Goal: Task Accomplishment & Management: Use online tool/utility

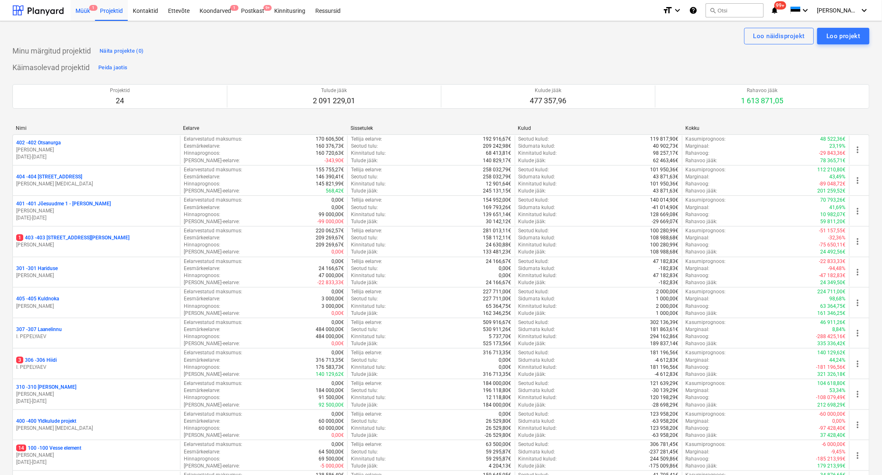
click at [88, 7] on div "Müük 1" at bounding box center [82, 10] width 24 height 21
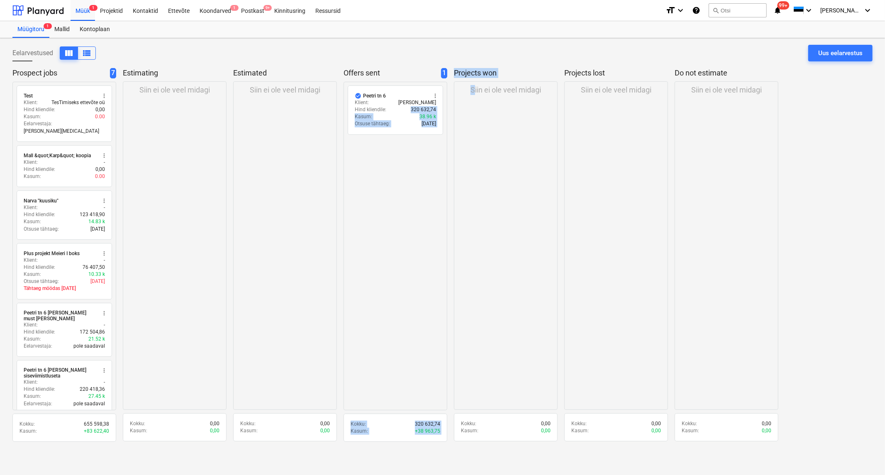
drag, startPoint x: 392, startPoint y: 109, endPoint x: 474, endPoint y: 118, distance: 83.0
click at [474, 118] on div "Prospect jobs 7 radio_button_unchecked Test more_vert Klient : TesTimiseks ette…" at bounding box center [442, 257] width 860 height 379
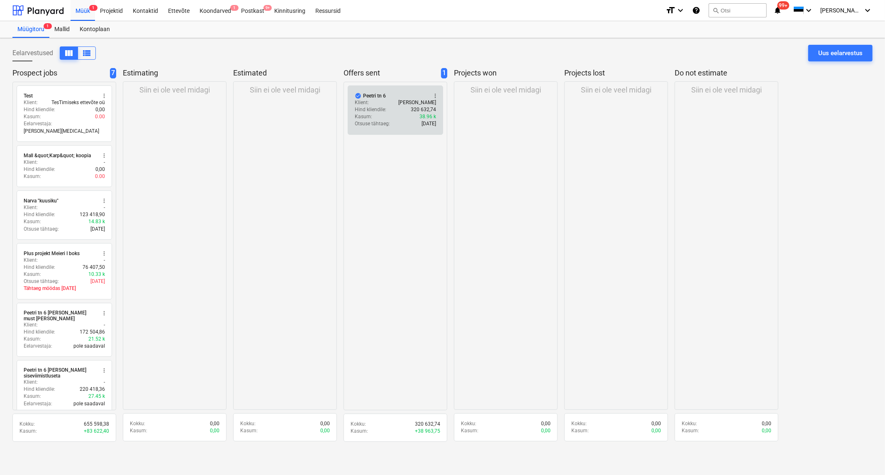
click at [395, 93] on div "check_circle Peetri tn 6 more_vert" at bounding box center [395, 95] width 81 height 7
click at [433, 93] on span "more_vert" at bounding box center [435, 95] width 7 height 7
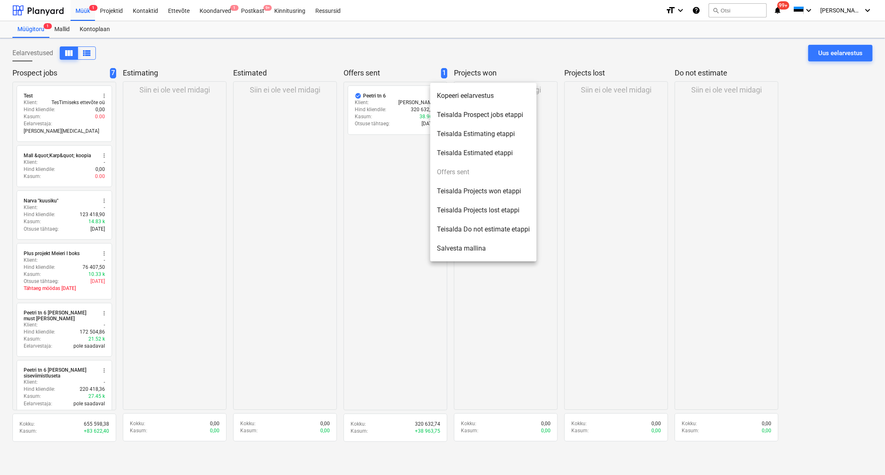
click at [383, 106] on div at bounding box center [442, 237] width 885 height 475
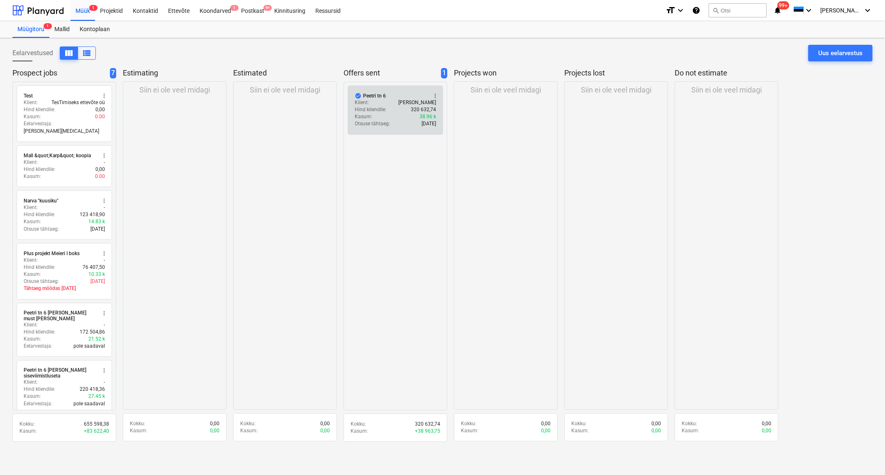
click at [369, 108] on p "Hind kliendile :" at bounding box center [371, 109] width 32 height 7
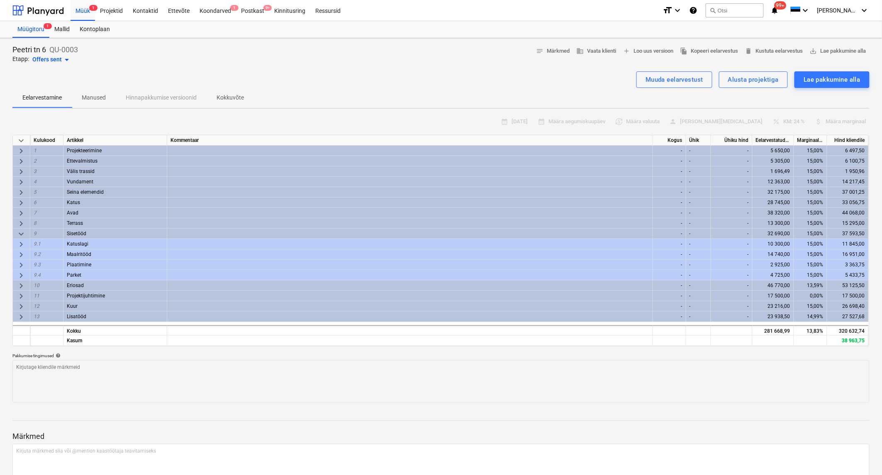
click at [19, 146] on span "keyboard_arrow_right" at bounding box center [21, 151] width 10 height 10
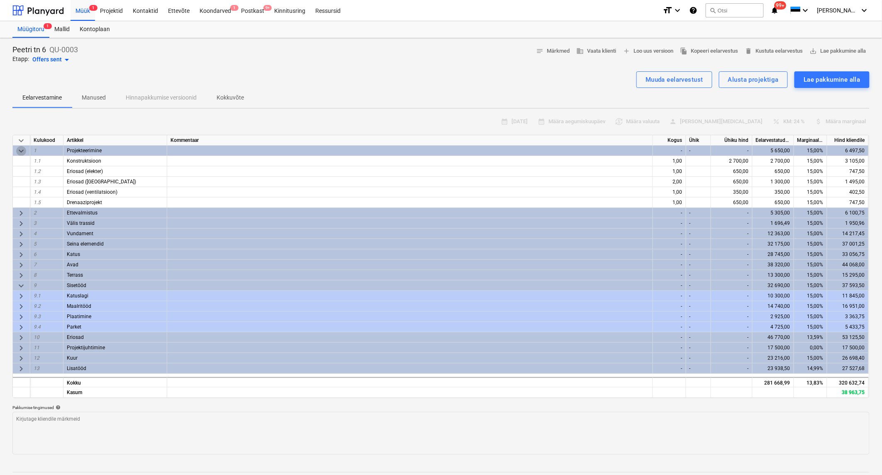
click at [19, 146] on span "keyboard_arrow_down" at bounding box center [21, 151] width 10 height 10
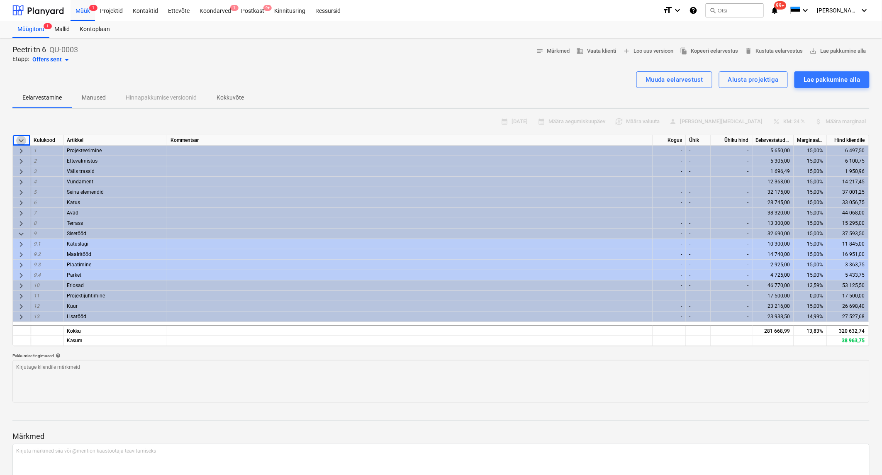
click at [22, 136] on span "keyboard_arrow_down" at bounding box center [21, 141] width 10 height 10
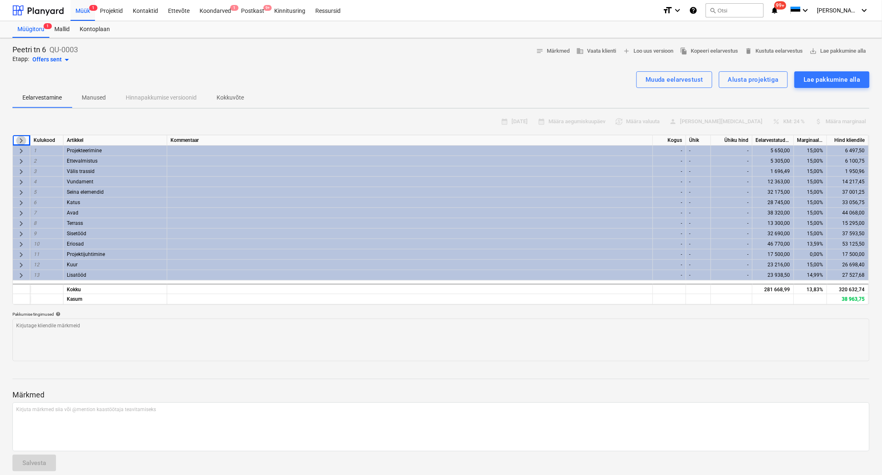
click at [21, 136] on span "keyboard_arrow_right" at bounding box center [21, 141] width 10 height 10
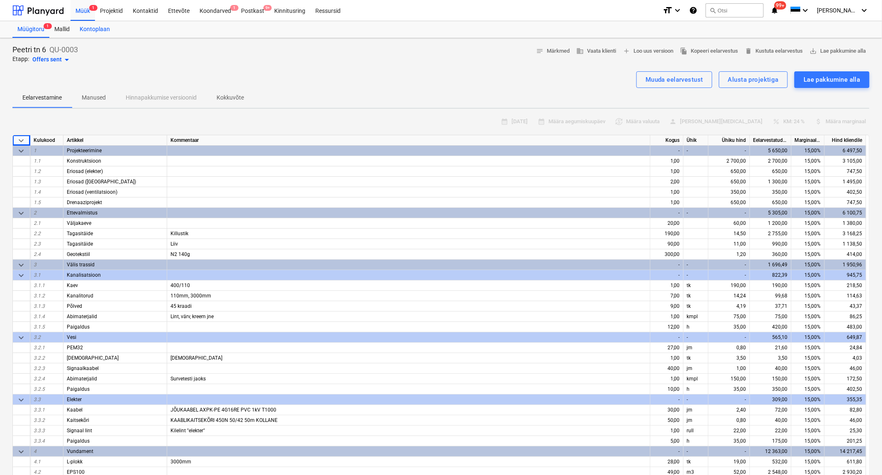
click at [94, 31] on div "Kontoplaan" at bounding box center [95, 29] width 40 height 17
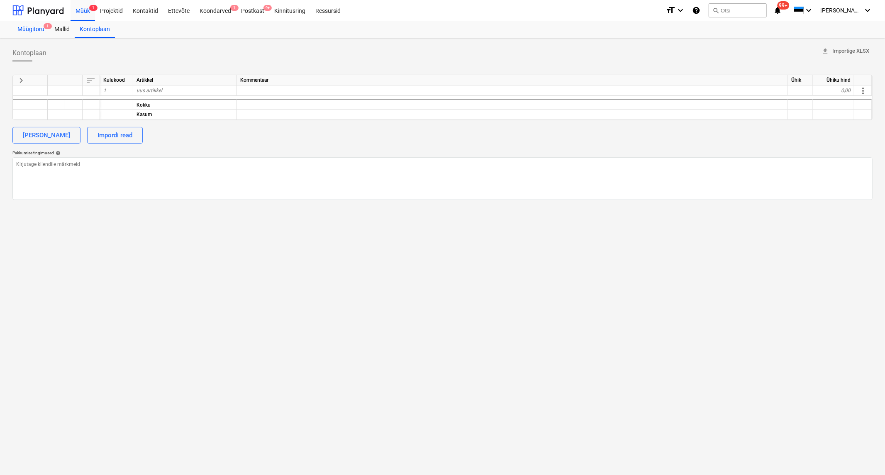
click at [28, 31] on div "Müügitoru 1" at bounding box center [30, 29] width 37 height 17
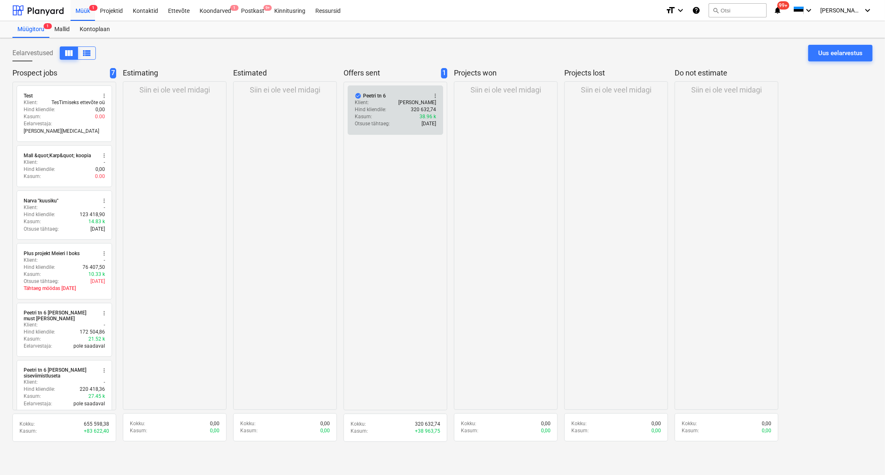
click at [394, 97] on div "check_circle Peetri tn 6 more_vert" at bounding box center [395, 95] width 81 height 7
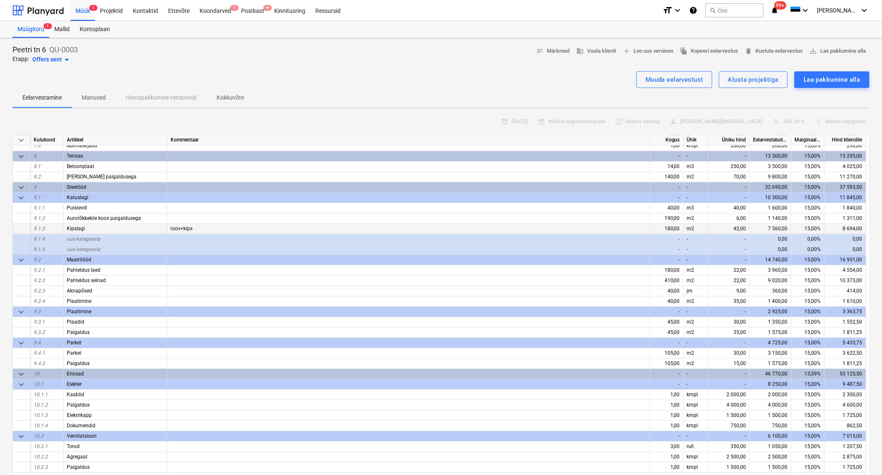
scroll to position [783, 0]
click at [21, 192] on span "keyboard_arrow_down" at bounding box center [21, 197] width 10 height 10
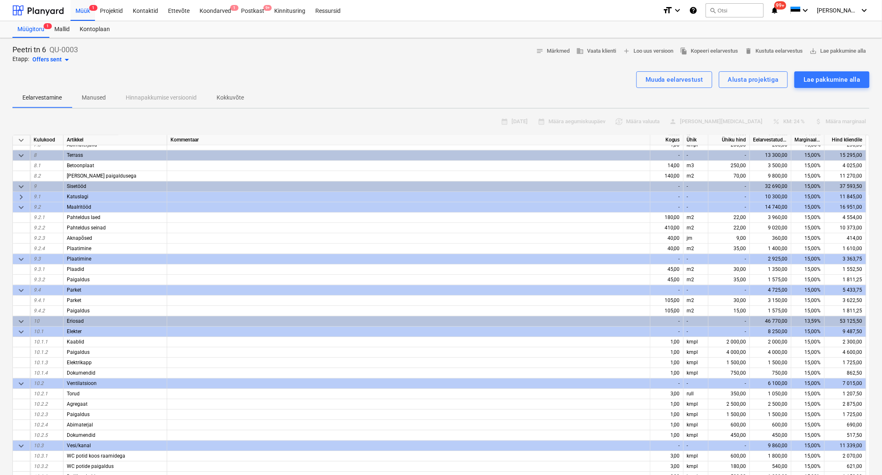
click at [19, 206] on span "keyboard_arrow_down" at bounding box center [21, 208] width 10 height 10
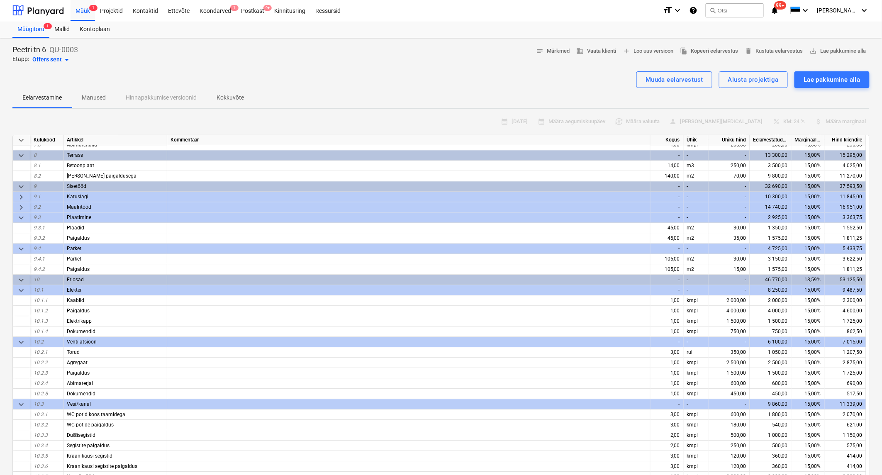
click at [19, 217] on span "keyboard_arrow_down" at bounding box center [21, 218] width 10 height 10
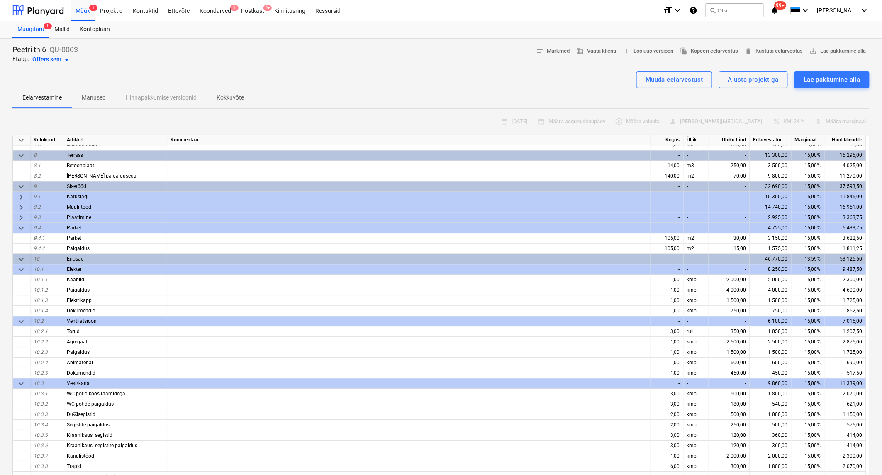
click at [24, 227] on span "keyboard_arrow_down" at bounding box center [21, 229] width 10 height 10
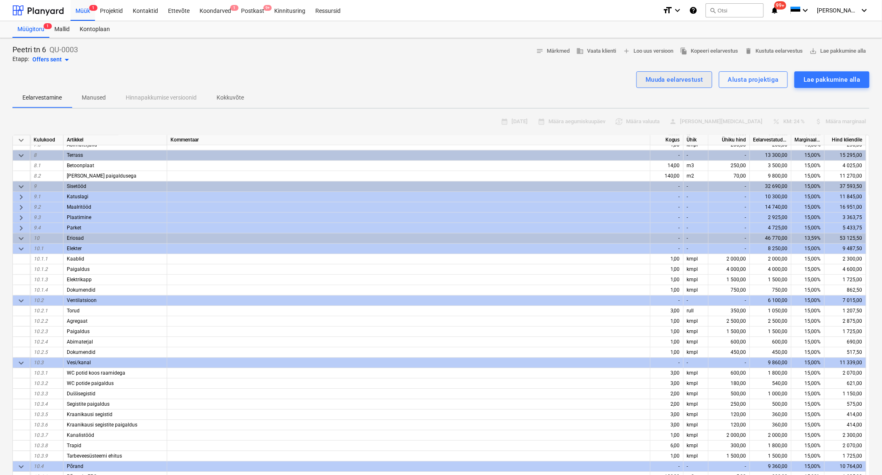
click at [662, 77] on div "Muuda eelarvestust" at bounding box center [674, 79] width 58 height 11
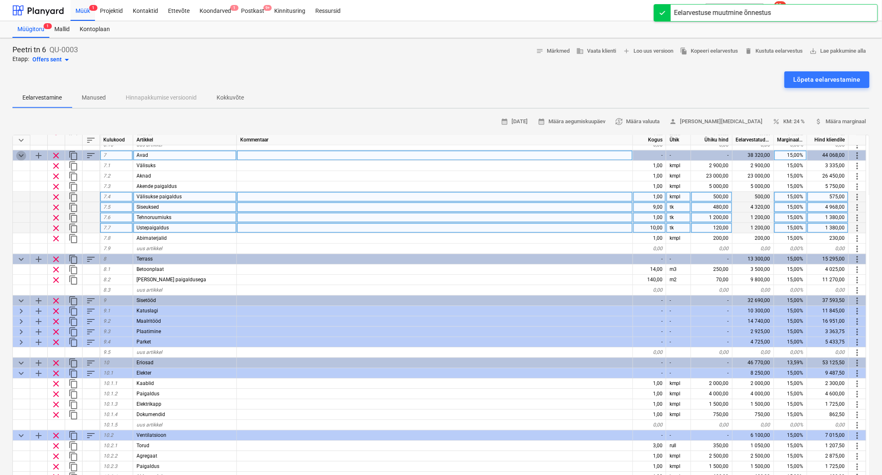
click at [21, 156] on span "keyboard_arrow_down" at bounding box center [21, 156] width 10 height 10
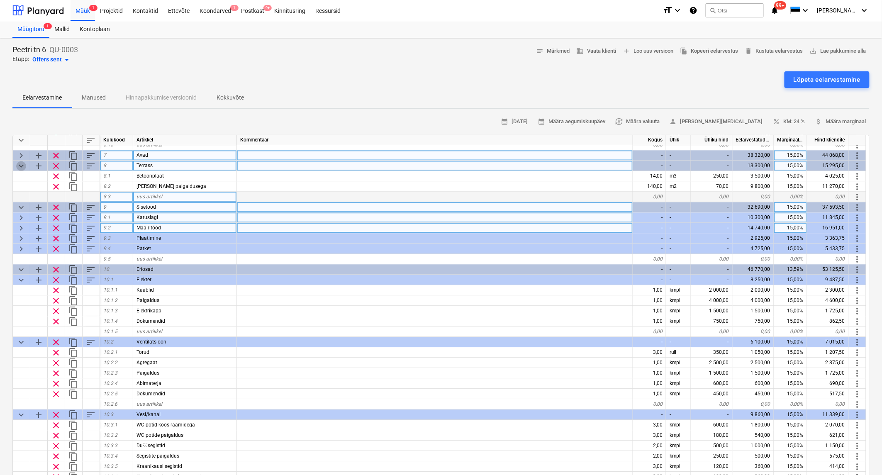
click at [18, 165] on span "keyboard_arrow_down" at bounding box center [21, 166] width 10 height 10
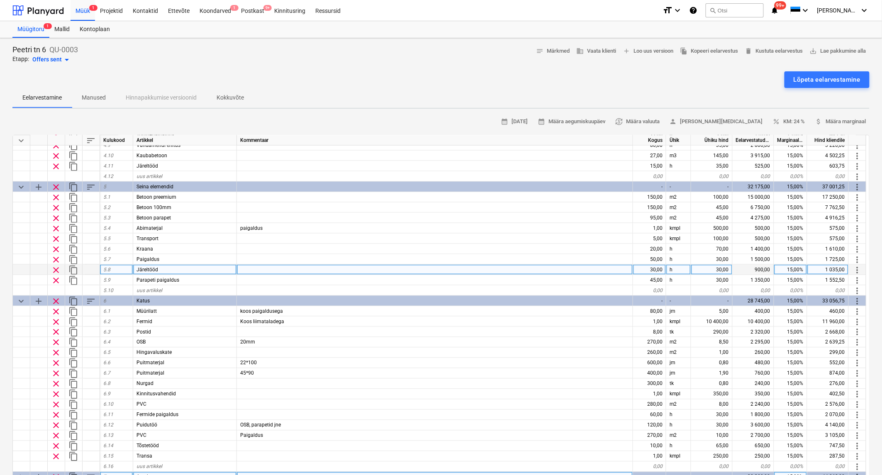
scroll to position [461, 0]
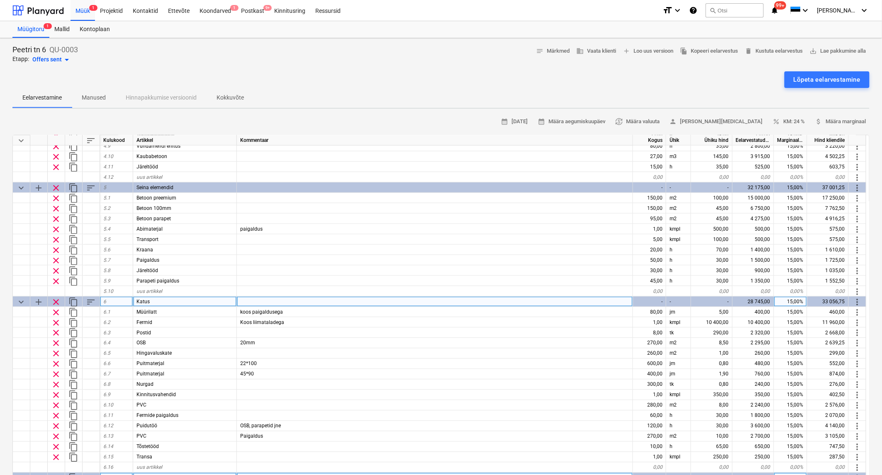
click at [18, 300] on span "keyboard_arrow_down" at bounding box center [21, 302] width 10 height 10
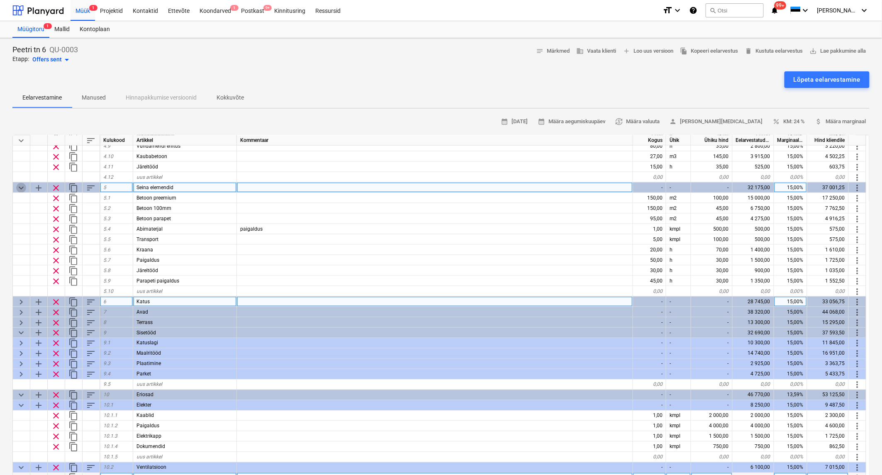
click at [23, 185] on span "keyboard_arrow_down" at bounding box center [21, 188] width 10 height 10
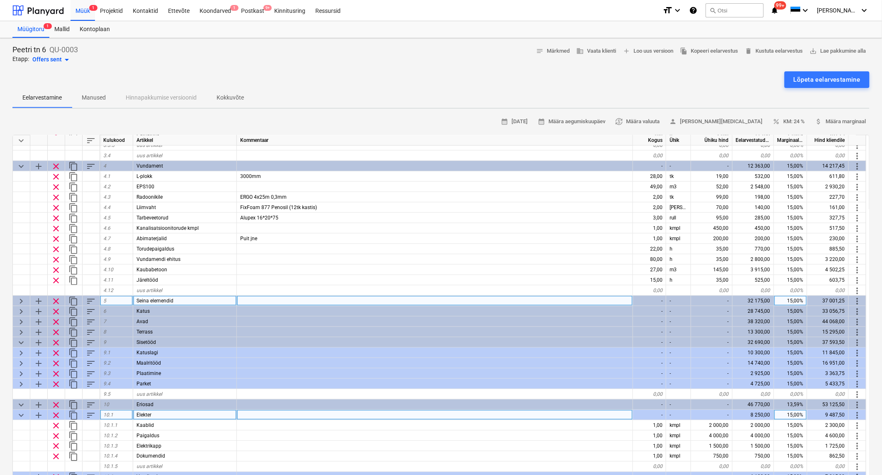
scroll to position [184, 0]
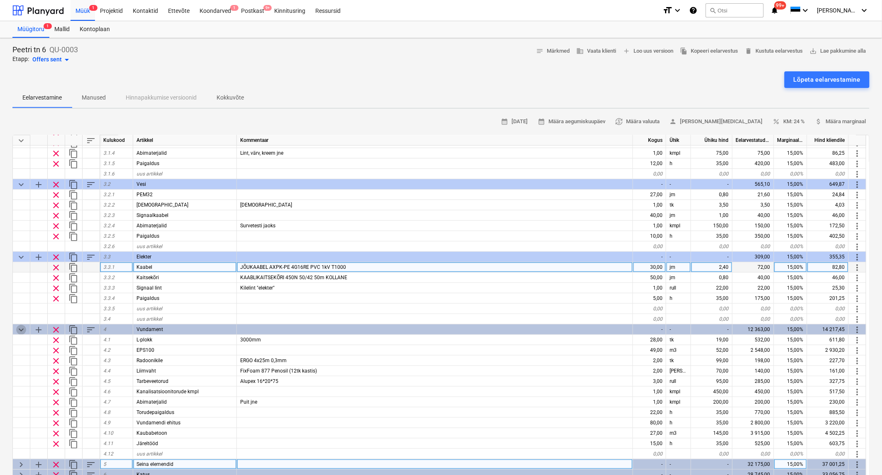
drag, startPoint x: 17, startPoint y: 327, endPoint x: 17, endPoint y: 263, distance: 63.4
click at [17, 326] on span "keyboard_arrow_down" at bounding box center [21, 330] width 10 height 10
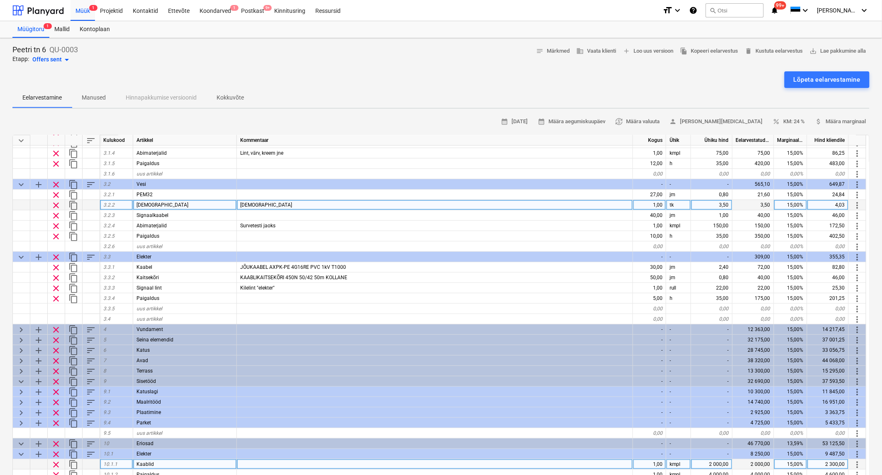
drag, startPoint x: 18, startPoint y: 255, endPoint x: 27, endPoint y: 208, distance: 48.1
click at [18, 255] on span "keyboard_arrow_down" at bounding box center [21, 257] width 10 height 10
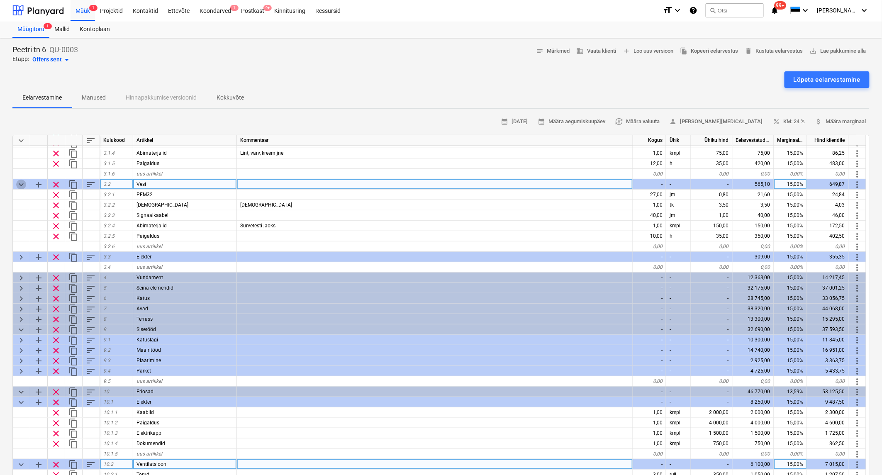
click at [20, 187] on span "keyboard_arrow_down" at bounding box center [21, 185] width 10 height 10
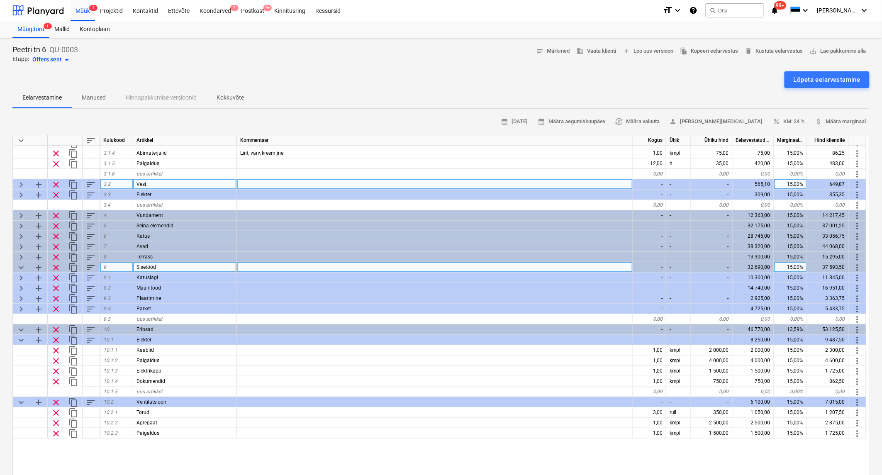
scroll to position [0, 0]
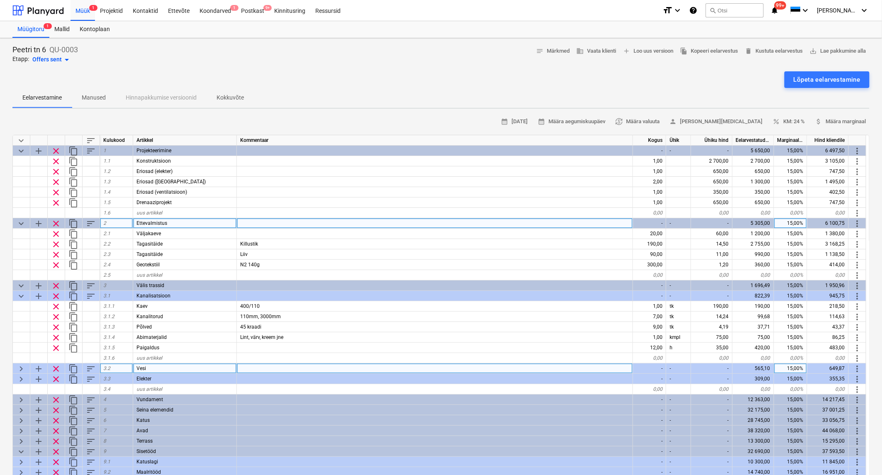
click at [21, 219] on span "keyboard_arrow_down" at bounding box center [21, 224] width 10 height 10
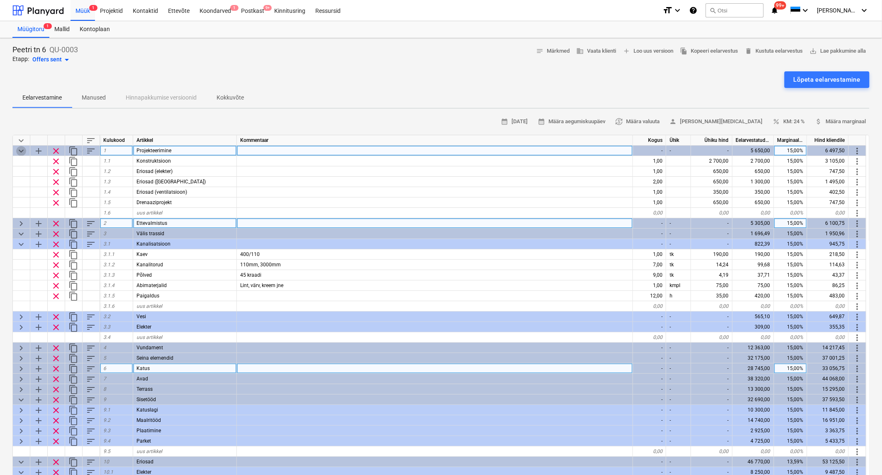
click at [23, 148] on span "keyboard_arrow_down" at bounding box center [21, 151] width 10 height 10
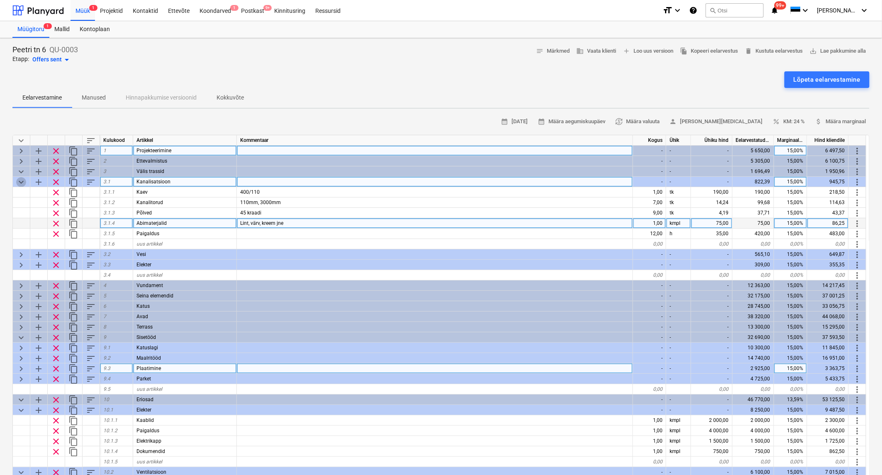
click at [19, 183] on span "keyboard_arrow_down" at bounding box center [21, 182] width 10 height 10
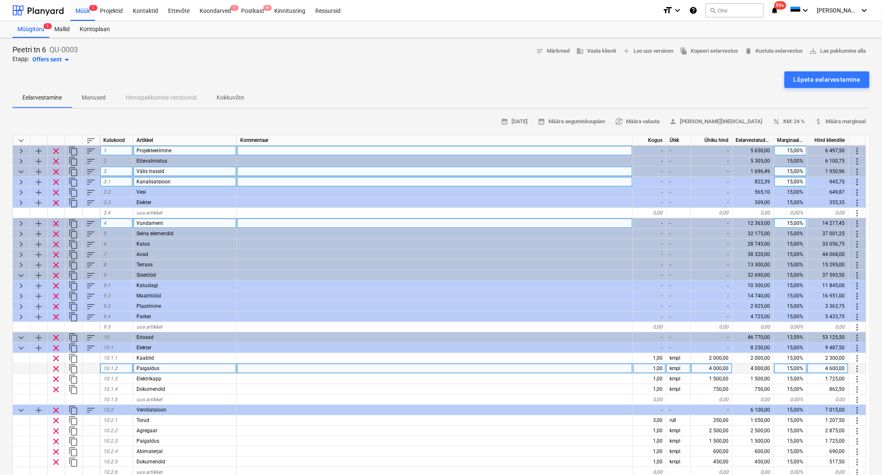
click at [21, 170] on span "keyboard_arrow_down" at bounding box center [21, 172] width 10 height 10
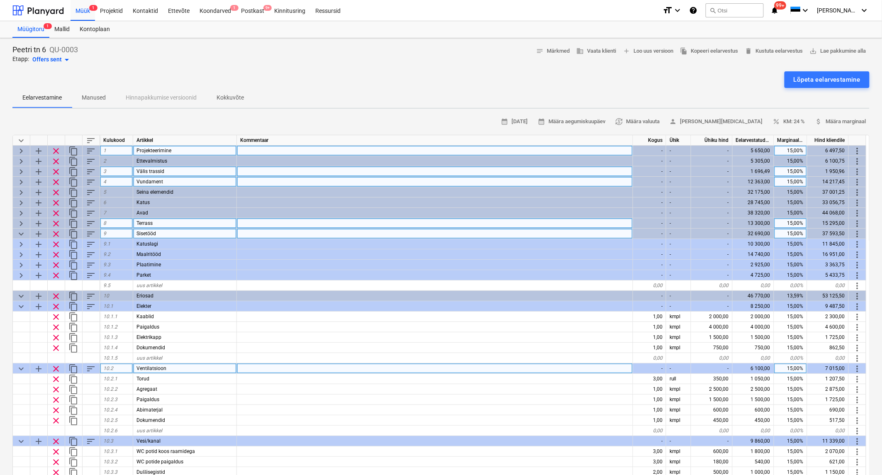
click at [37, 229] on span "add" at bounding box center [39, 234] width 10 height 10
type textarea "x"
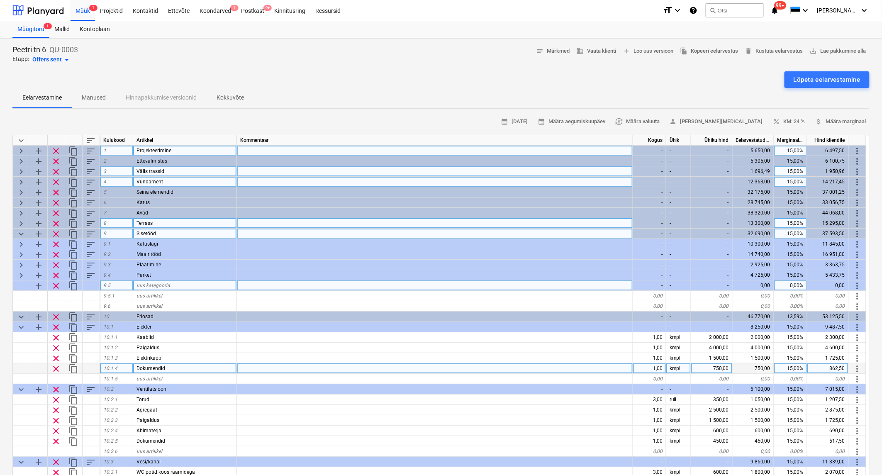
click at [148, 287] on span "uus kategooria" at bounding box center [153, 285] width 34 height 6
type input "Saun"
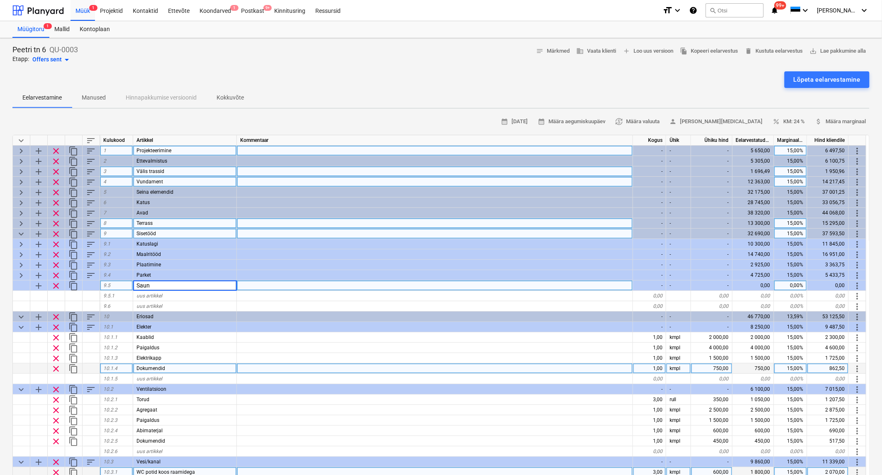
type textarea "x"
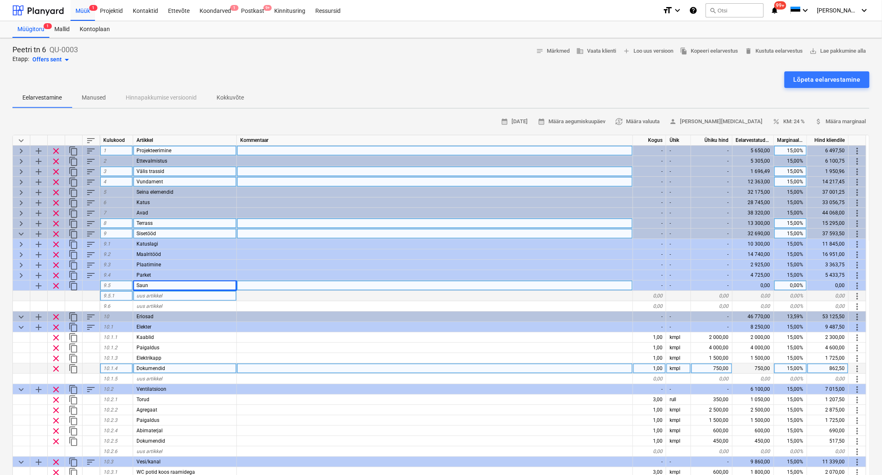
click at [176, 294] on div "uus artikkel" at bounding box center [185, 296] width 104 height 10
type input "S"
type input "Saunapaneel"
type textarea "x"
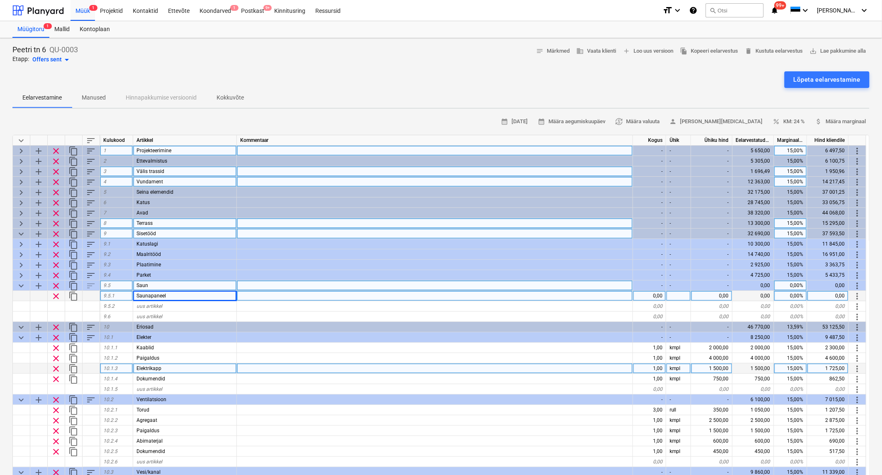
click at [660, 294] on div "0,00" at bounding box center [649, 296] width 33 height 10
type input "15"
type textarea "x"
type input "m2"
type textarea "x"
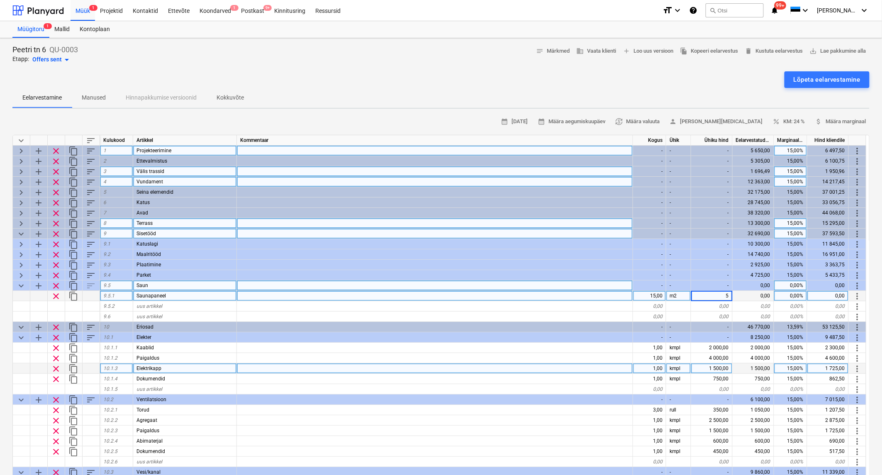
type input "58"
click at [578, 294] on div at bounding box center [435, 296] width 396 height 10
type textarea "x"
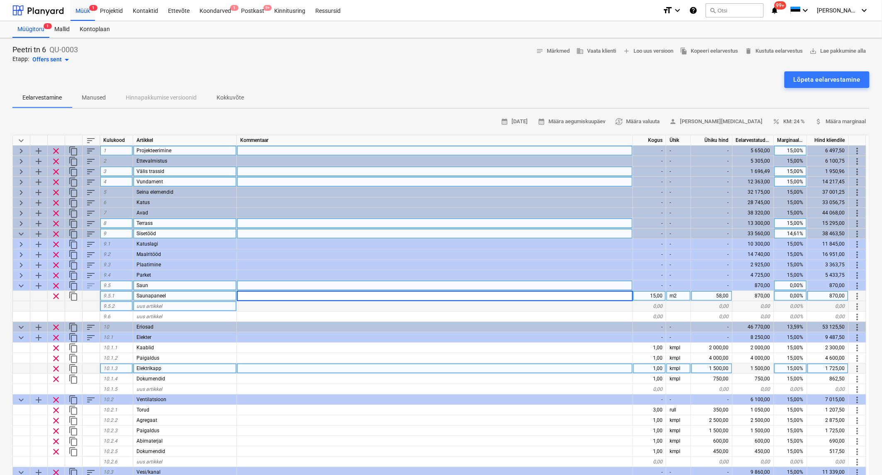
click at [192, 301] on div "uus artikkel" at bounding box center [185, 306] width 104 height 10
type input "Soojustus"
type textarea "x"
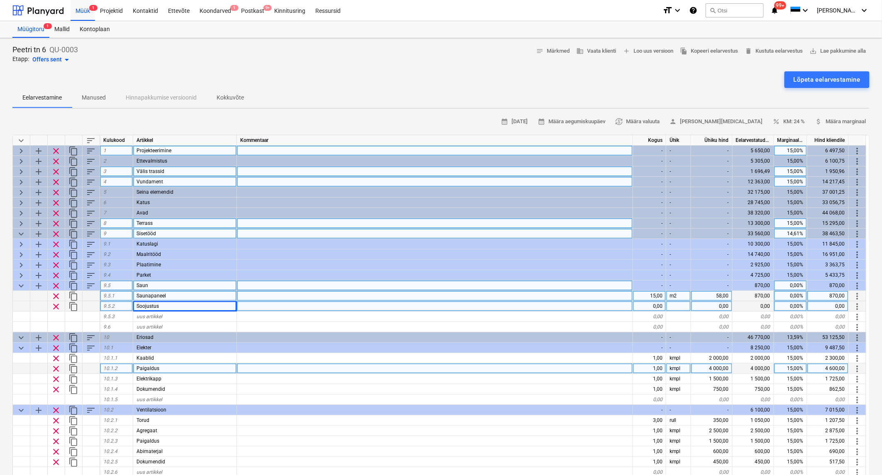
click at [267, 306] on div at bounding box center [435, 306] width 396 height 10
click at [284, 293] on div at bounding box center [435, 296] width 396 height 10
type input "[PERSON_NAME]"
click at [267, 305] on div at bounding box center [435, 306] width 396 height 10
type textarea "x"
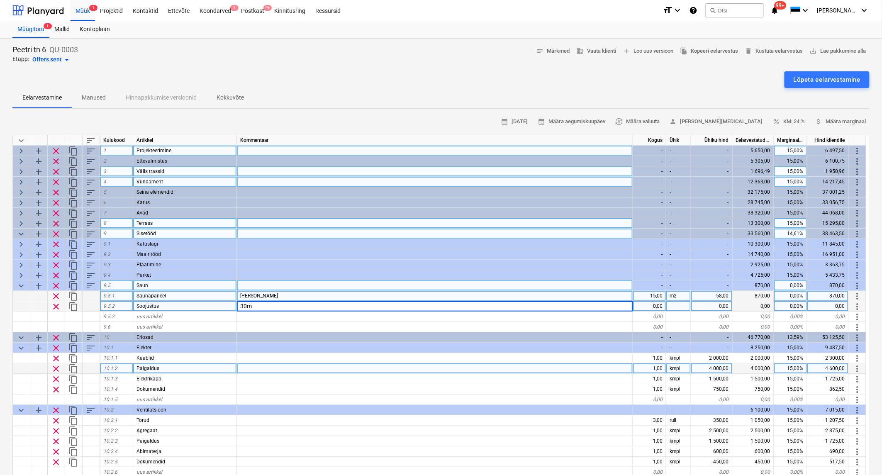
type input "30mm"
click at [656, 306] on div "0,00" at bounding box center [649, 306] width 33 height 10
type textarea "x"
type input "8"
type input "9"
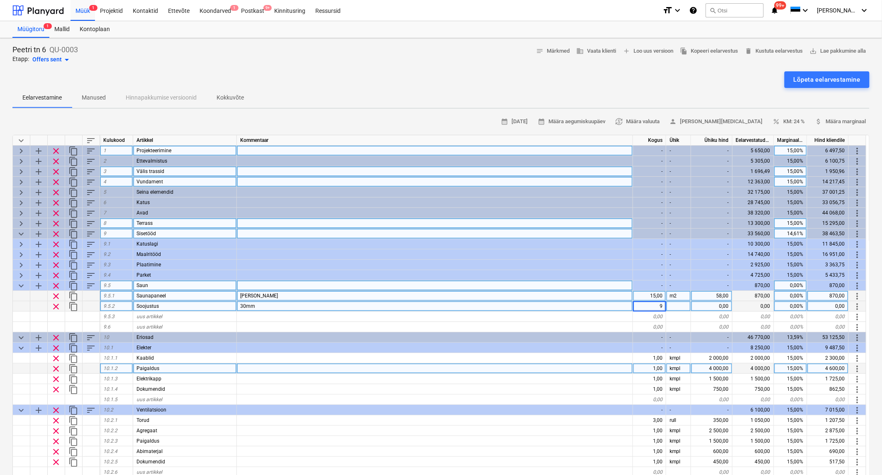
type textarea "x"
click at [656, 306] on div "9,00" at bounding box center [649, 306] width 33 height 10
type input "15"
type textarea "x"
type input "m2"
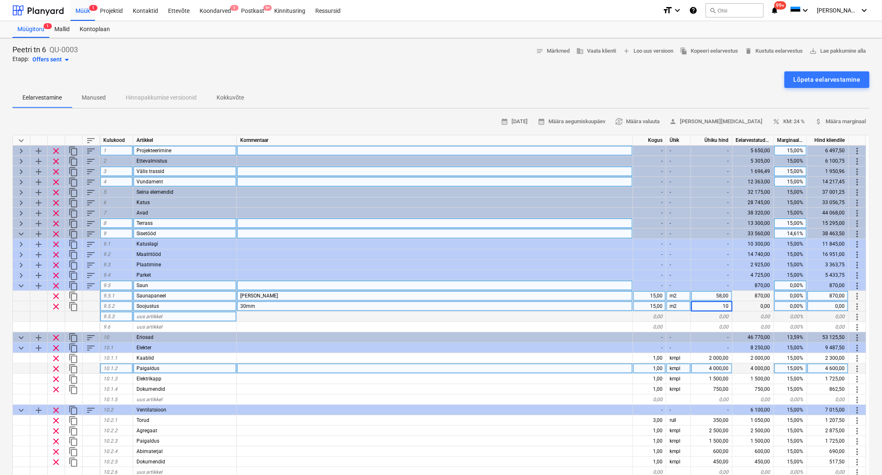
click at [208, 318] on div "uus artikkel" at bounding box center [185, 316] width 104 height 10
type textarea "x"
type input "Abimaterjalid"
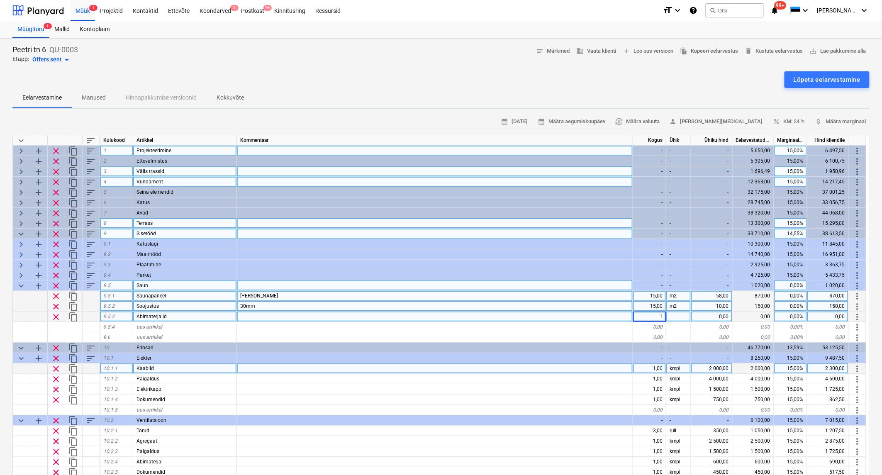
type textarea "x"
type input "kmpl"
type textarea "x"
type input "250"
click at [182, 326] on div "uus artikkel" at bounding box center [185, 327] width 104 height 10
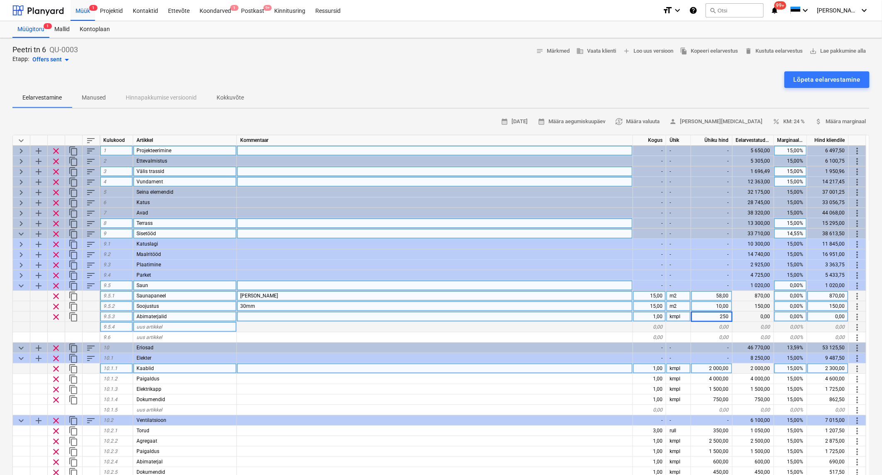
type textarea "x"
type input "Saunalavamaterjal"
type textarea "x"
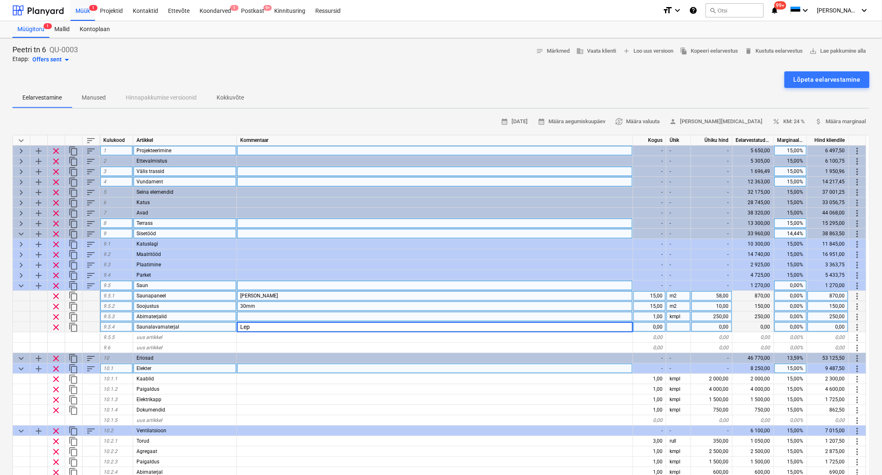
type input "[PERSON_NAME]"
type textarea "x"
click at [649, 325] on div "0,00" at bounding box center [649, 327] width 33 height 10
type input "2"
click at [678, 326] on div at bounding box center [678, 327] width 25 height 10
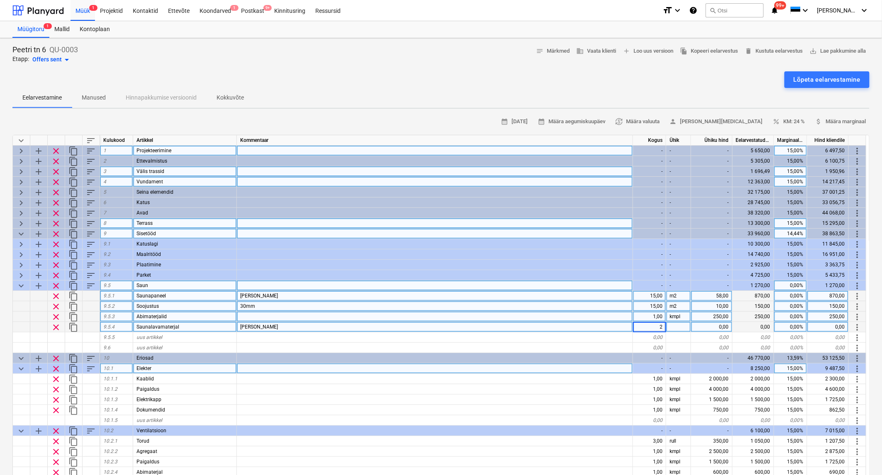
type textarea "x"
type input "kmpl"
click at [707, 327] on div "0,00" at bounding box center [711, 327] width 41 height 10
type textarea "x"
type input "250"
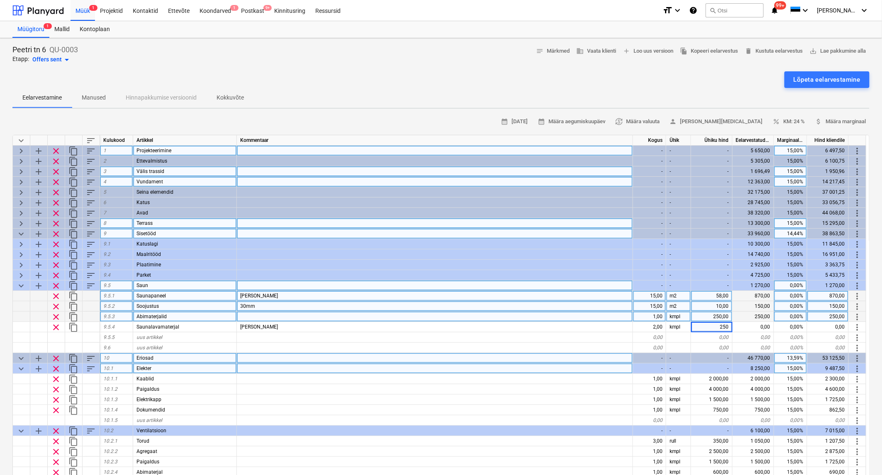
click at [572, 353] on div at bounding box center [435, 358] width 396 height 10
type textarea "x"
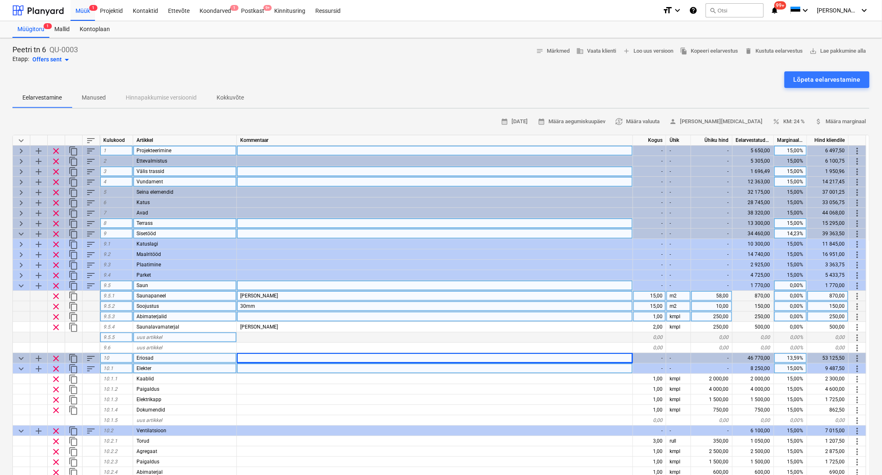
click at [163, 333] on div "uus artikkel" at bounding box center [185, 337] width 104 height 10
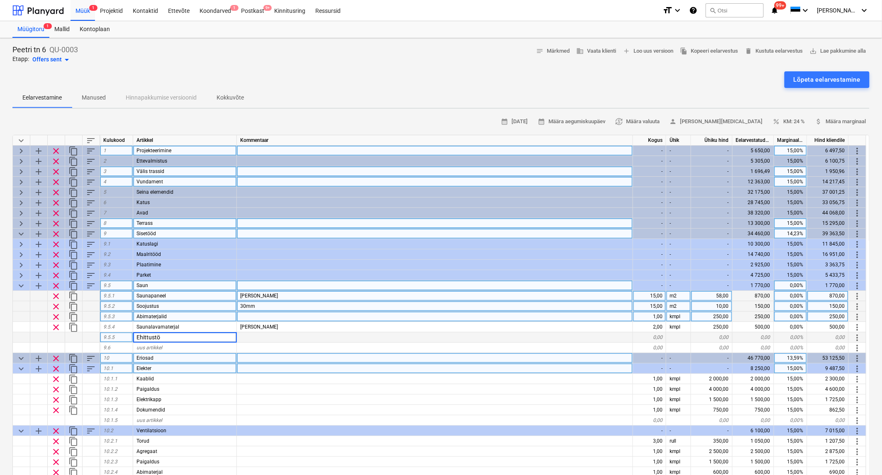
type input "Ehittustöö"
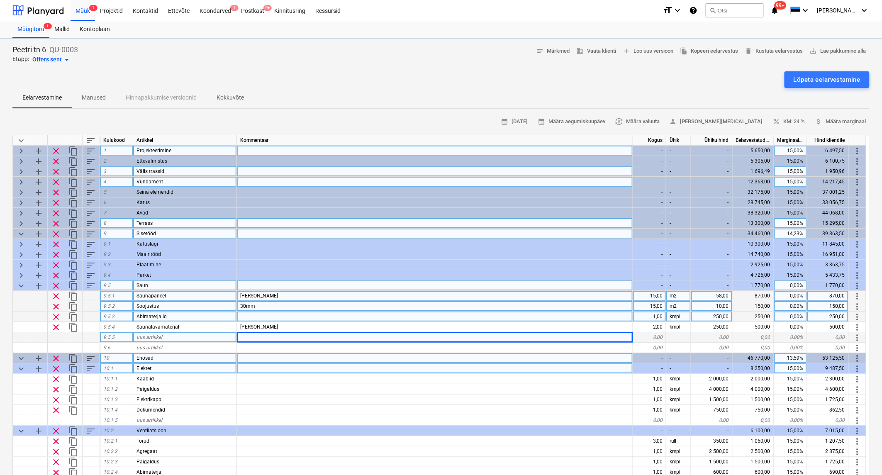
type textarea "x"
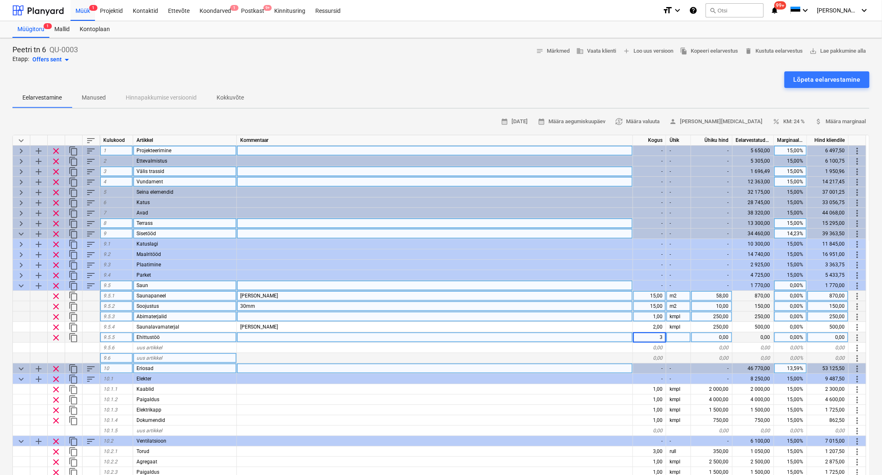
type input "35"
click at [242, 351] on div at bounding box center [435, 348] width 396 height 10
type textarea "x"
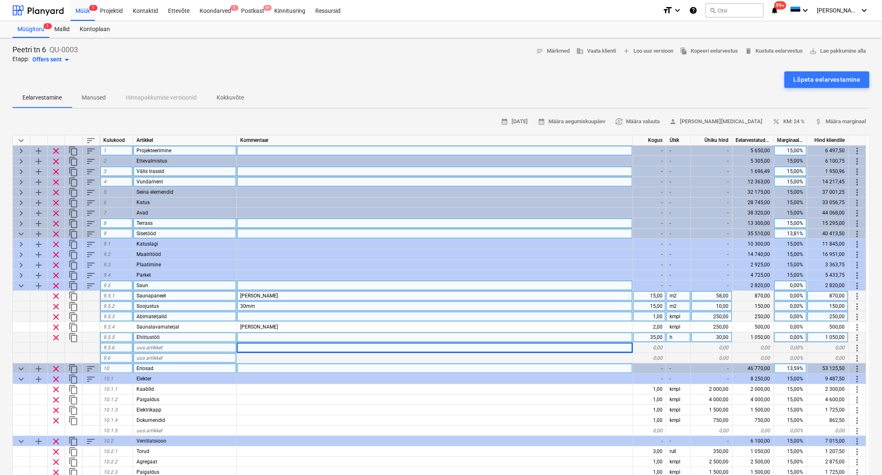
click at [174, 343] on div "uus artikkel" at bounding box center [185, 348] width 104 height 10
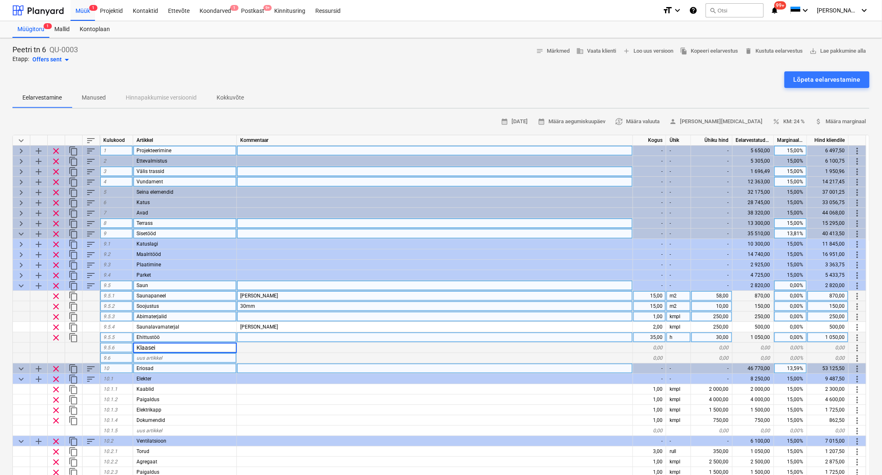
type input "Klaasein"
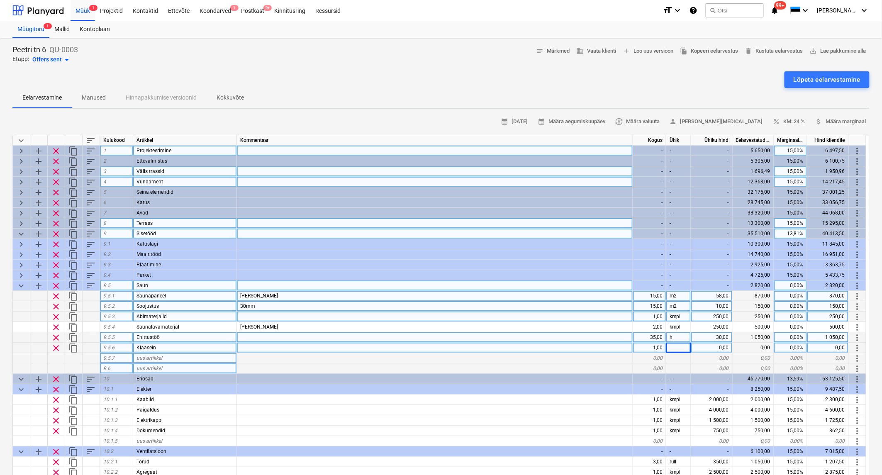
type textarea "x"
type input "kmpl"
type textarea "x"
type input "3500"
type textarea "x"
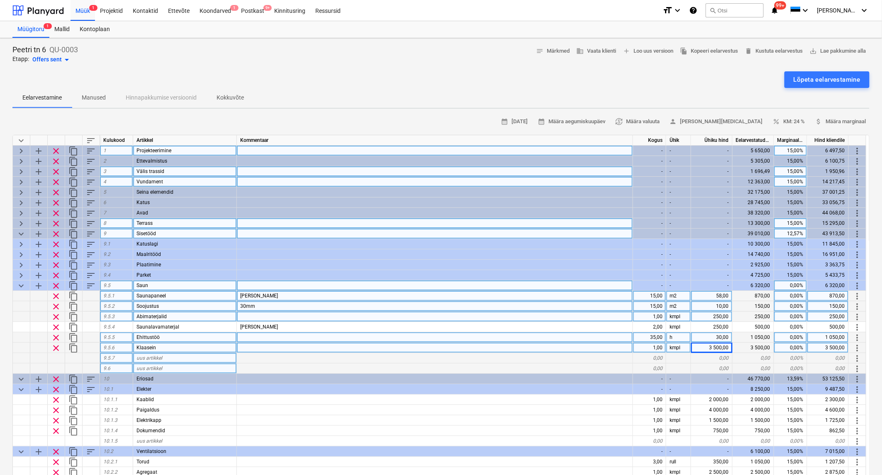
click at [794, 297] on div "0,00%" at bounding box center [790, 296] width 33 height 10
type input "10"
click at [792, 303] on div "0,00%" at bounding box center [790, 306] width 33 height 10
type textarea "x"
type input "10"
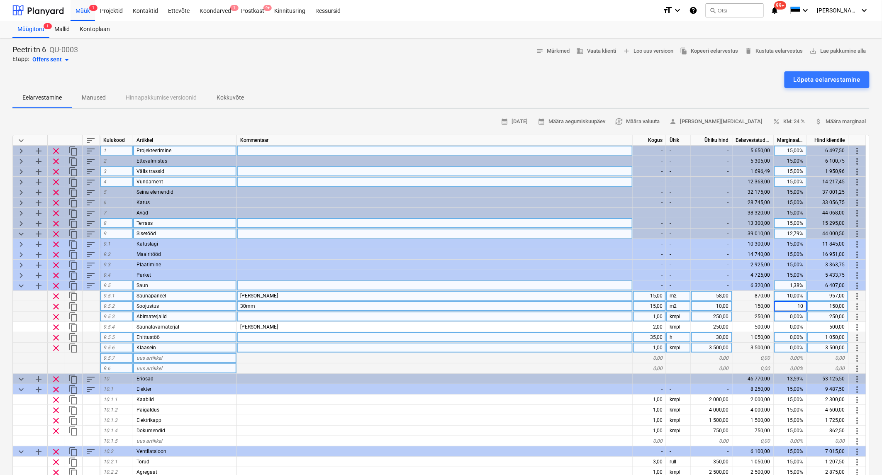
click at [792, 314] on div "0,00%" at bounding box center [790, 316] width 33 height 10
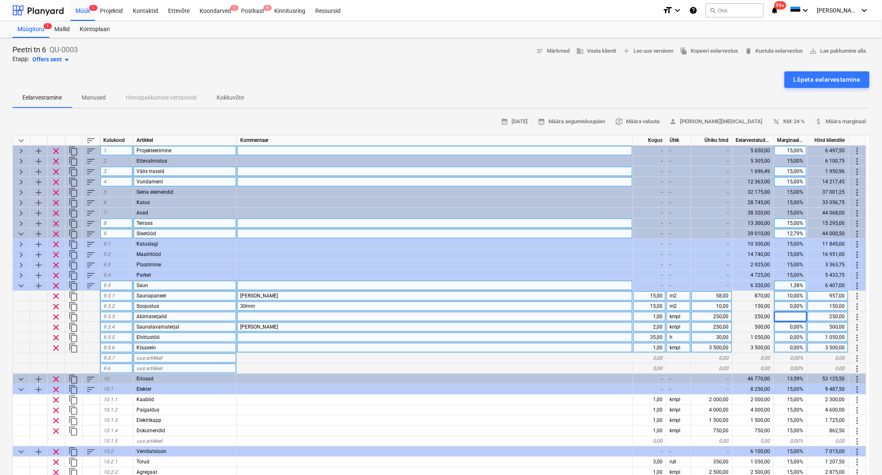
type textarea "x"
click at [796, 326] on div "0,00%" at bounding box center [790, 327] width 33 height 10
type input "10"
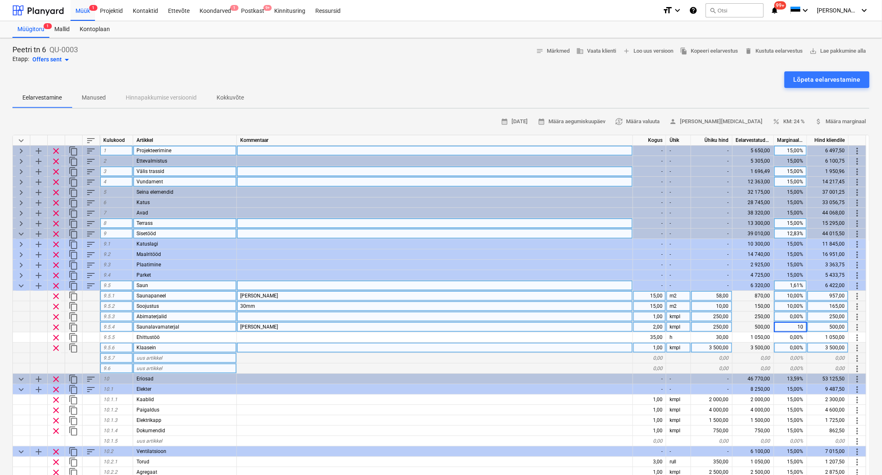
click at [789, 320] on div "0,00%" at bounding box center [790, 316] width 33 height 10
type textarea "x"
type input "10"
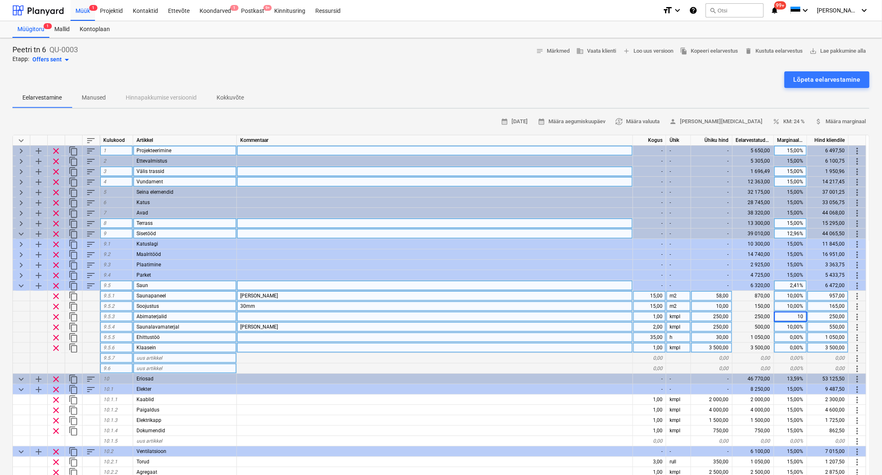
click at [792, 335] on div "0,00%" at bounding box center [790, 337] width 33 height 10
type textarea "x"
type input "0"
click at [793, 345] on div "0,00%" at bounding box center [790, 348] width 33 height 10
type input "0"
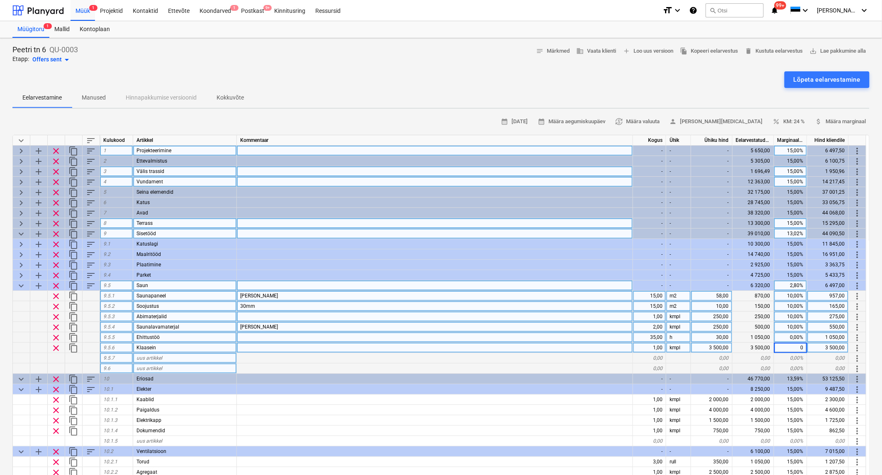
click at [321, 77] on div "Lõpeta eelarvestamine" at bounding box center [440, 79] width 857 height 17
click at [18, 281] on span "keyboard_arrow_down" at bounding box center [21, 286] width 10 height 10
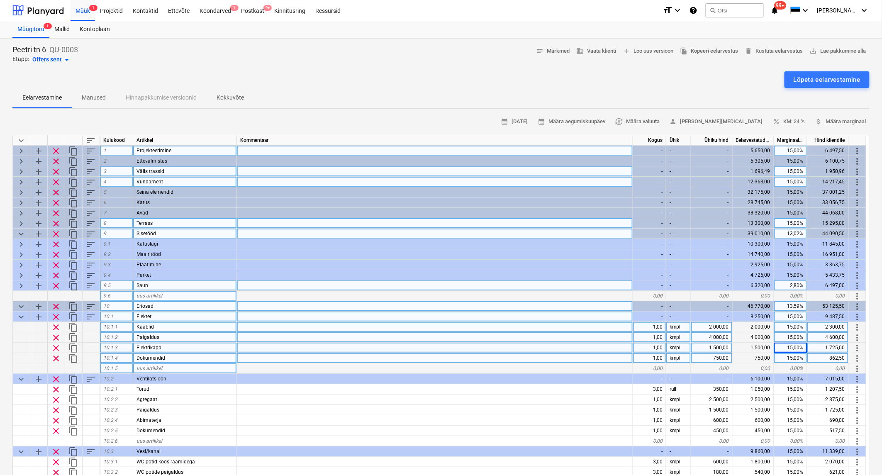
click at [18, 314] on span "keyboard_arrow_down" at bounding box center [21, 317] width 10 height 10
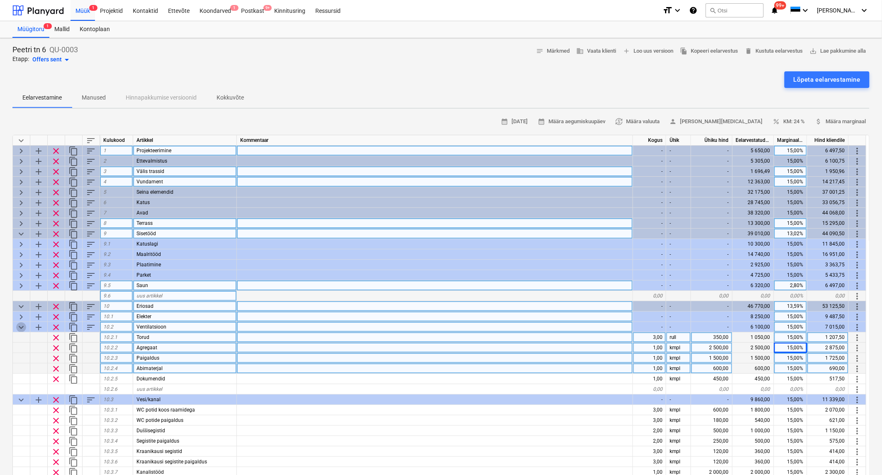
click at [23, 326] on span "keyboard_arrow_down" at bounding box center [21, 327] width 10 height 10
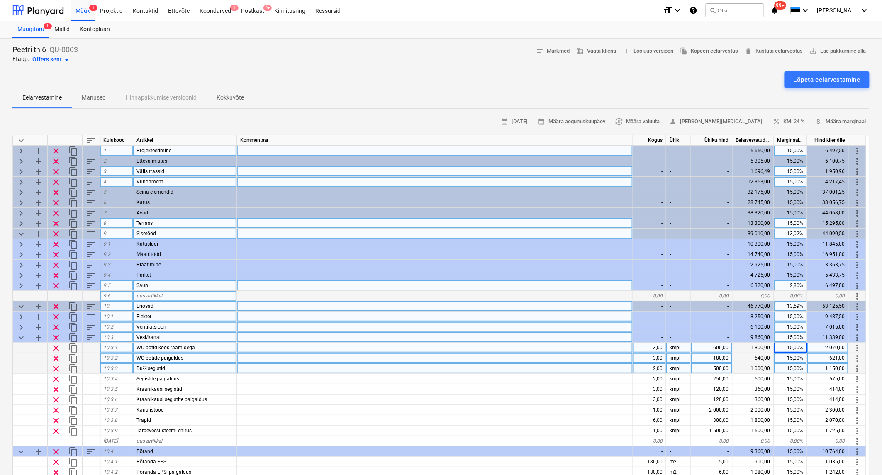
click at [19, 306] on span "keyboard_arrow_down" at bounding box center [21, 306] width 10 height 10
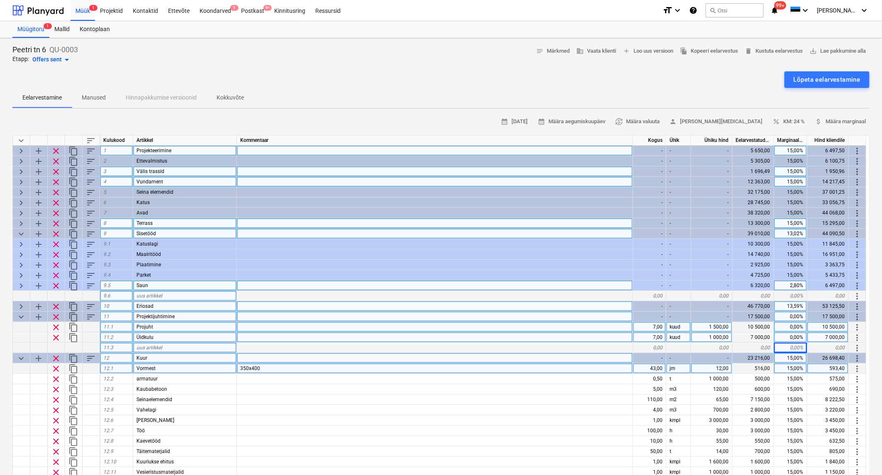
click at [22, 312] on span "keyboard_arrow_down" at bounding box center [21, 317] width 10 height 10
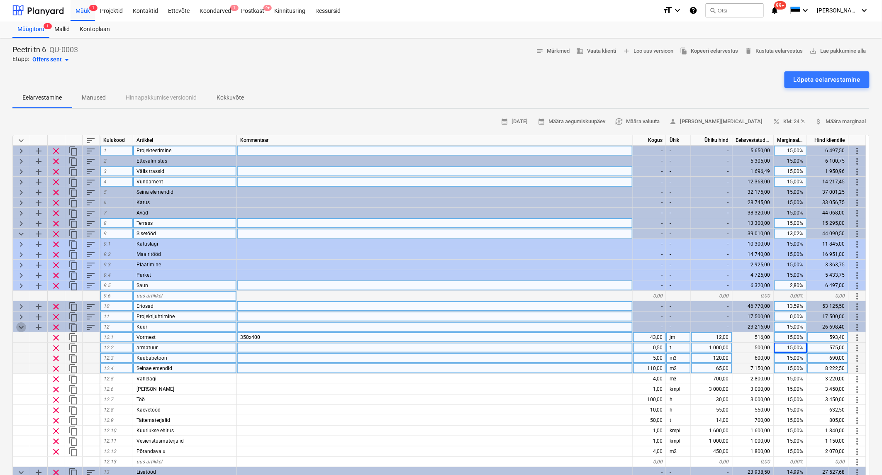
click at [22, 324] on span "keyboard_arrow_down" at bounding box center [21, 327] width 10 height 10
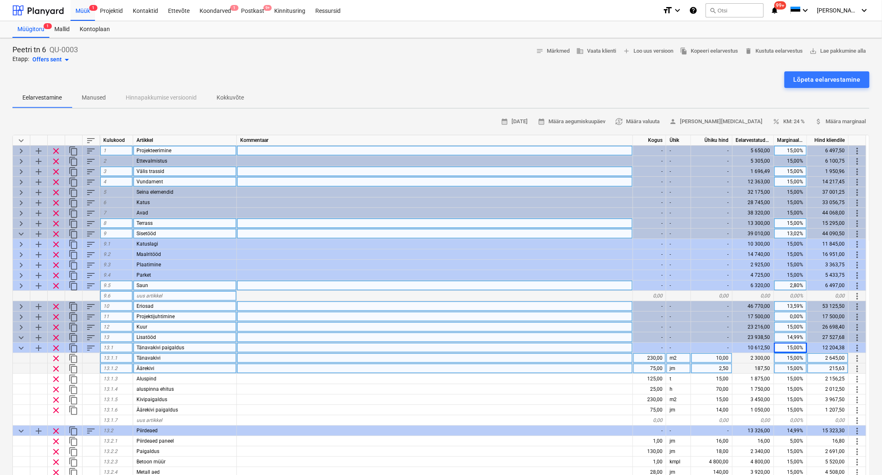
click at [19, 344] on span "keyboard_arrow_down" at bounding box center [21, 348] width 10 height 10
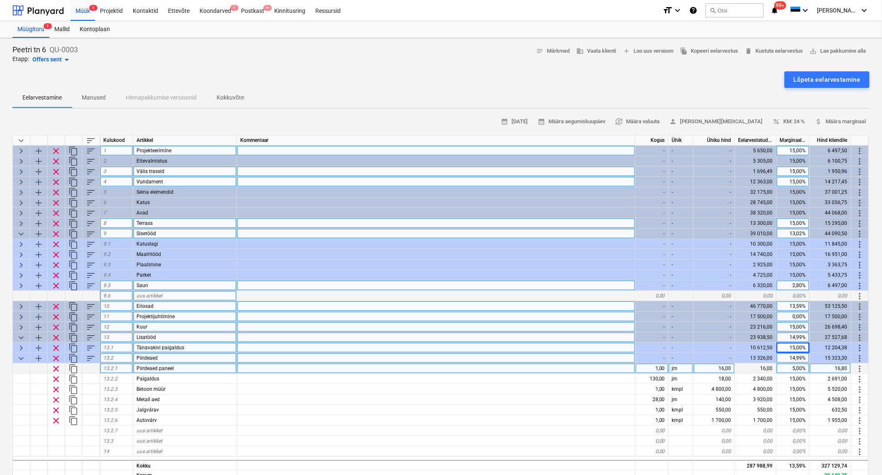
click at [19, 355] on span "keyboard_arrow_down" at bounding box center [21, 358] width 10 height 10
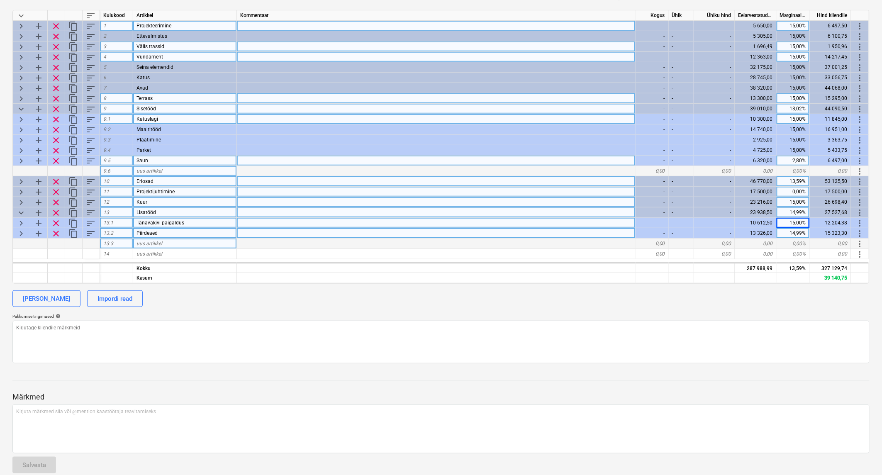
scroll to position [135, 0]
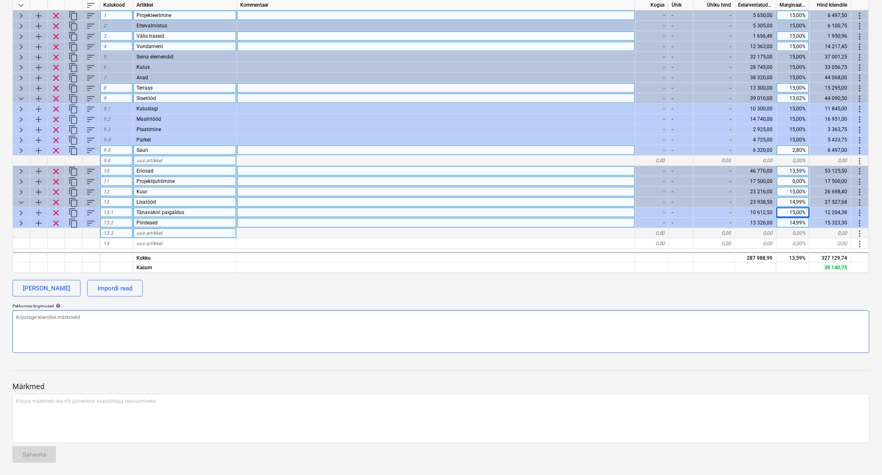
click at [524, 332] on textarea at bounding box center [440, 331] width 857 height 43
click at [326, 303] on div "Pakkumise tingimused help" at bounding box center [440, 305] width 857 height 5
type textarea "x"
click at [354, 271] on div at bounding box center [436, 268] width 399 height 10
